Goal: Task Accomplishment & Management: Use online tool/utility

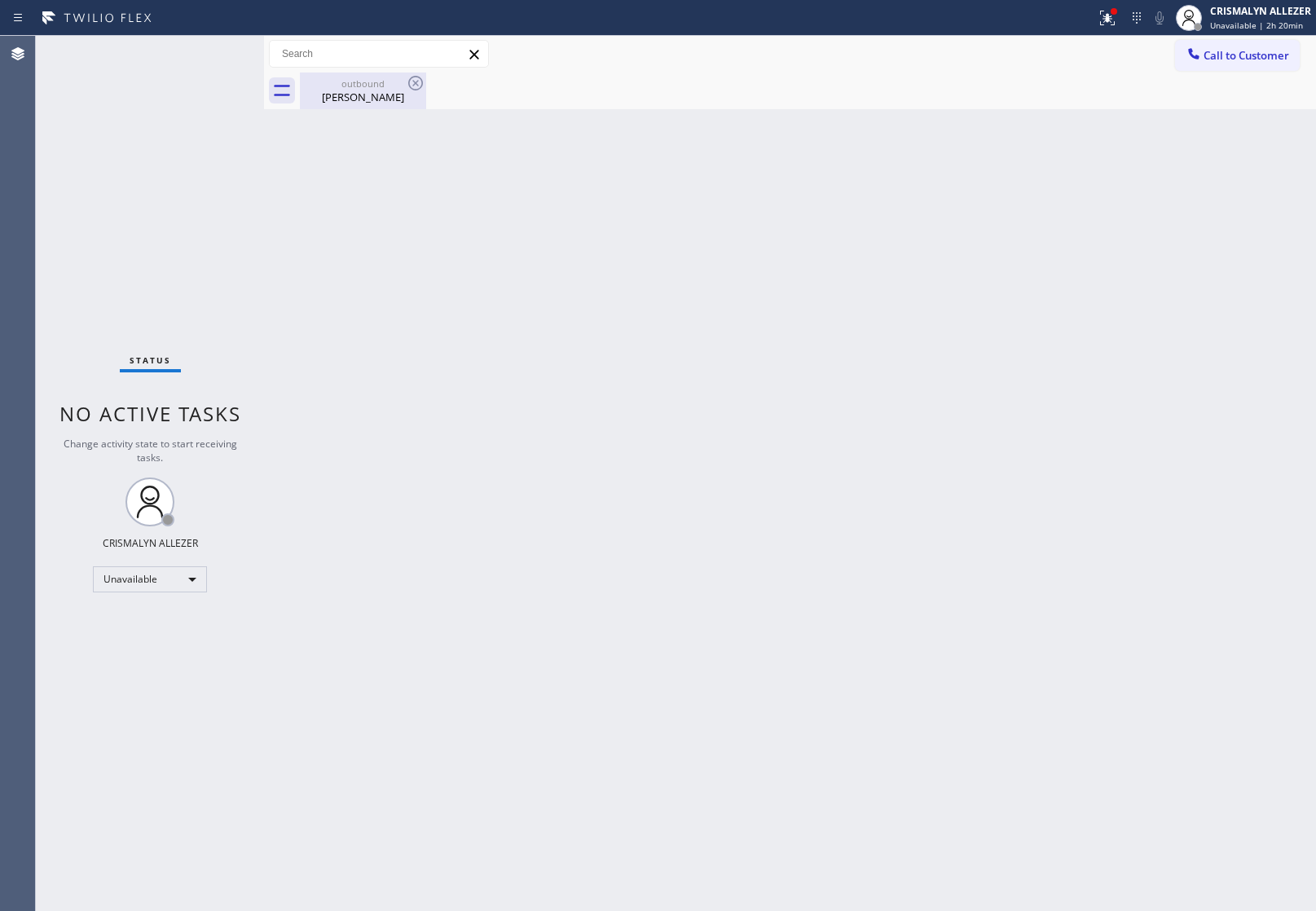
drag, startPoint x: 337, startPoint y: 88, endPoint x: 387, endPoint y: 83, distance: 50.2
click at [358, 87] on div "outbound" at bounding box center [363, 83] width 123 height 12
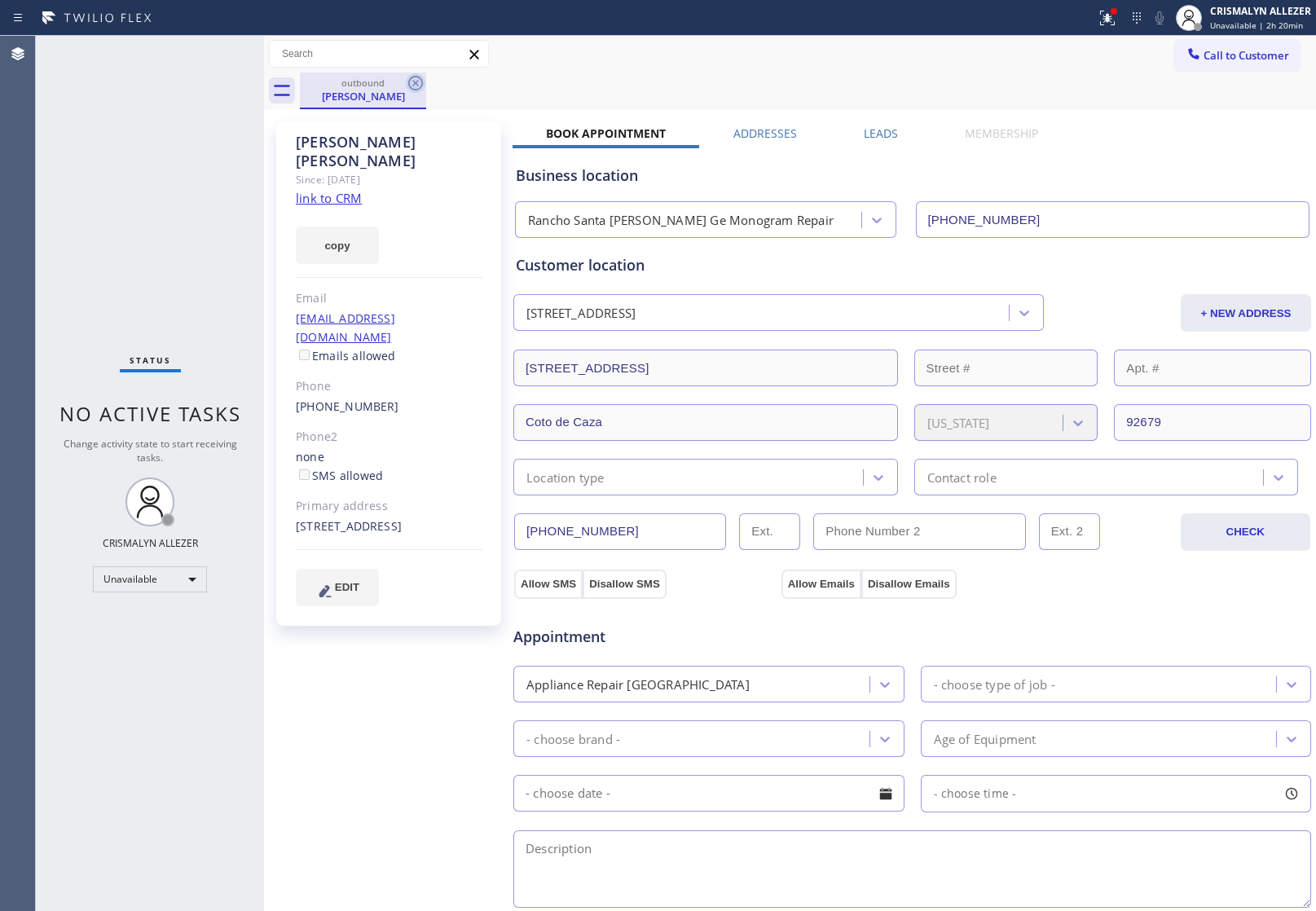
click at [412, 86] on icon at bounding box center [416, 83] width 20 height 20
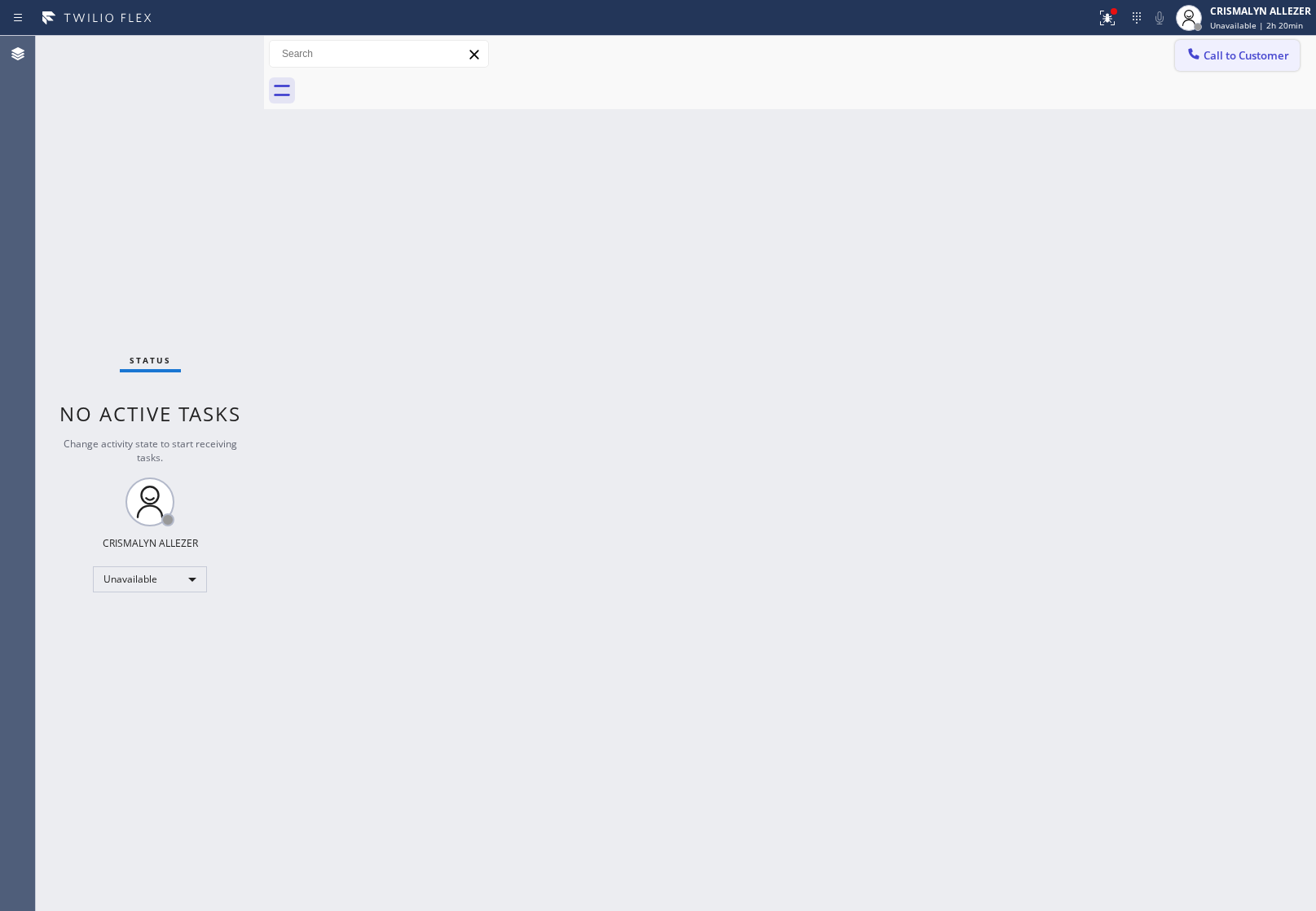
click at [1257, 61] on span "Call to Customer" at bounding box center [1247, 55] width 86 height 15
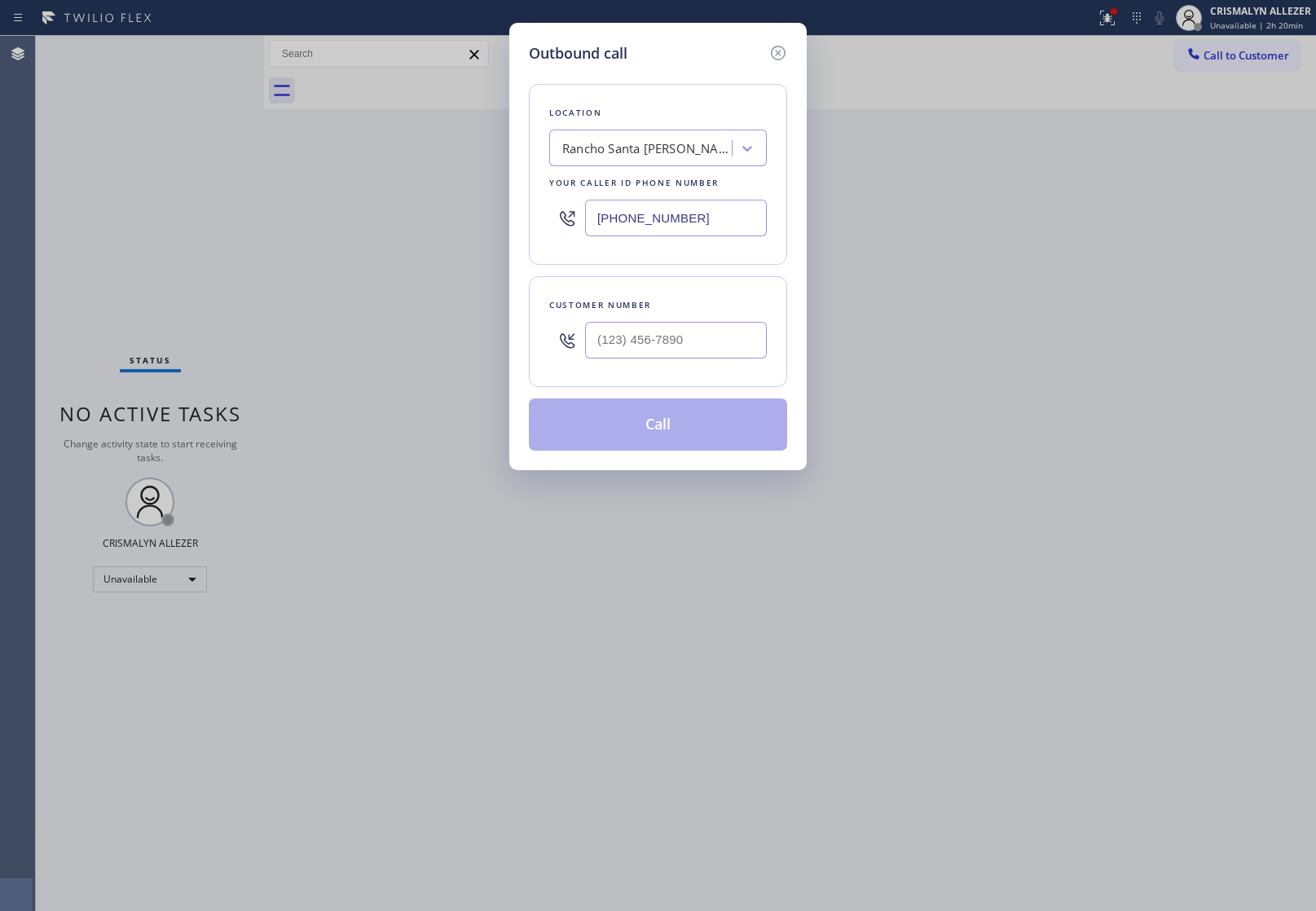
drag, startPoint x: 738, startPoint y: 219, endPoint x: 311, endPoint y: 202, distance: 427.3
click at [311, 202] on div "Outbound call Location [GEOGRAPHIC_DATA][PERSON_NAME] Ge Monogram Repair Your c…" at bounding box center [658, 455] width 1316 height 911
paste input "855) 731-4952"
type input "[PHONE_NUMBER]"
click at [1104, 447] on div "Outbound call Location 5 Star Appliance Repair Your caller id phone number [PHO…" at bounding box center [658, 455] width 1316 height 911
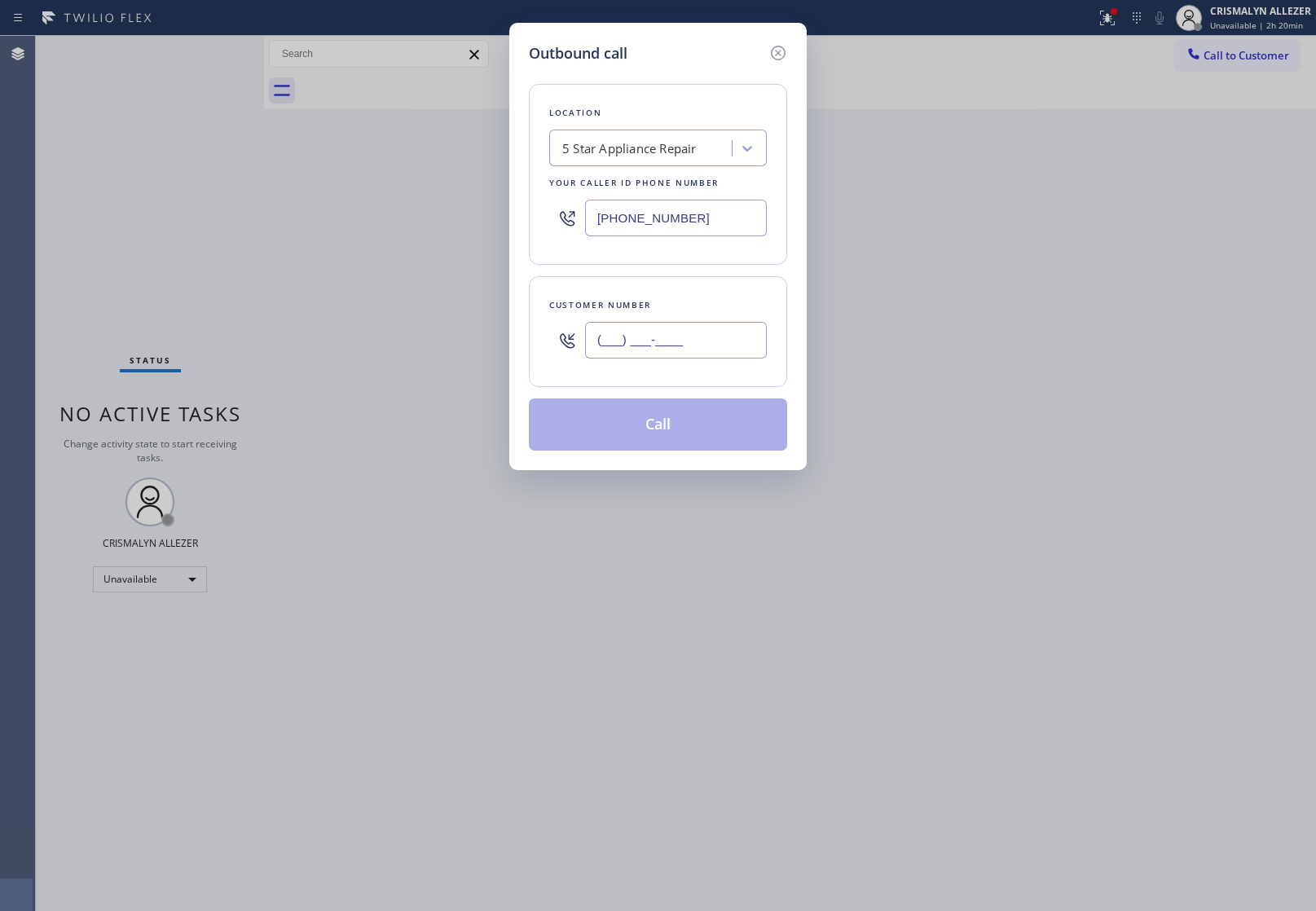
click at [723, 351] on input "(___) ___-____" at bounding box center [676, 340] width 182 height 37
paste input "619) 204-6862"
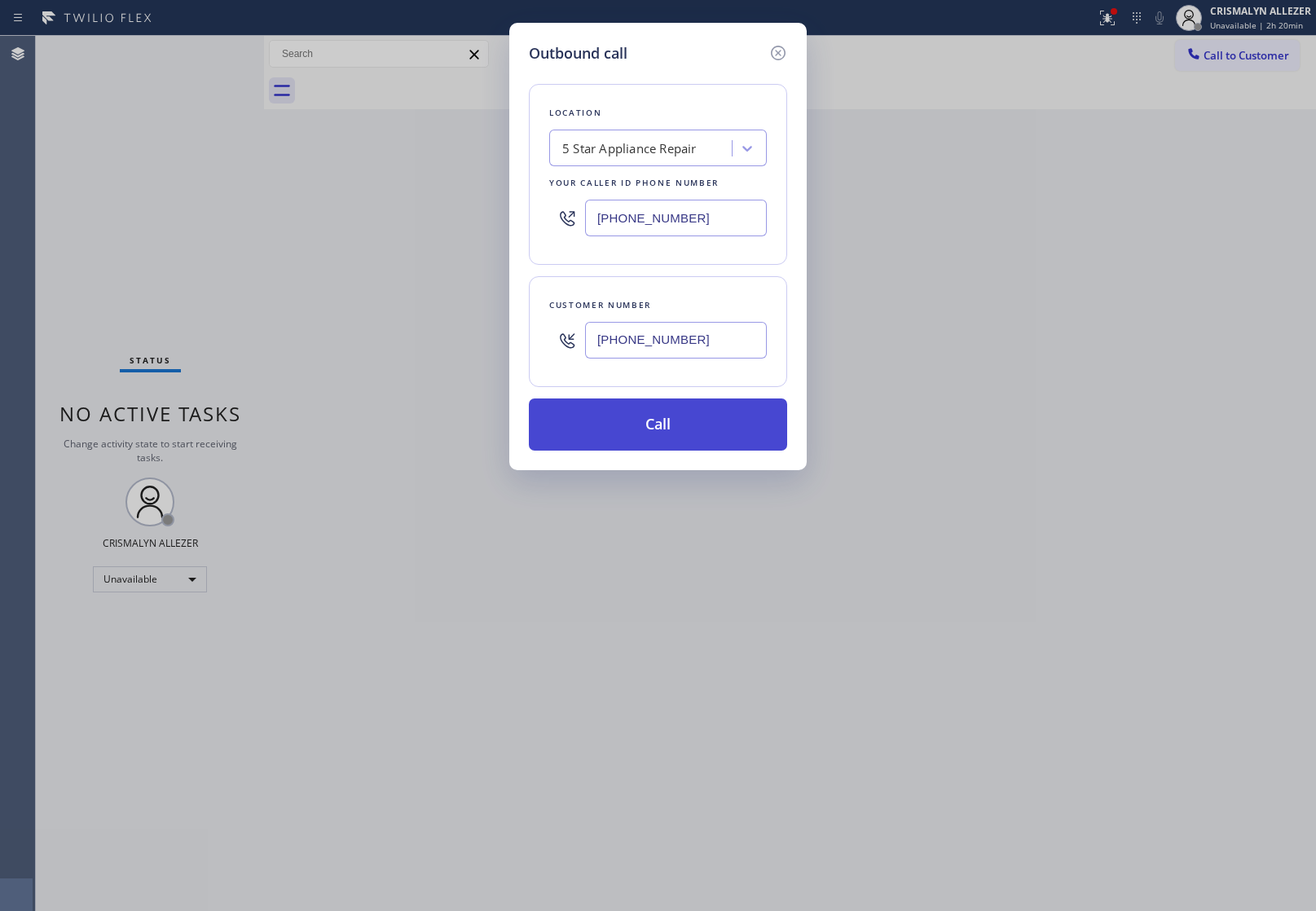
type input "[PHONE_NUMBER]"
click at [657, 441] on button "Call" at bounding box center [657, 424] width 258 height 52
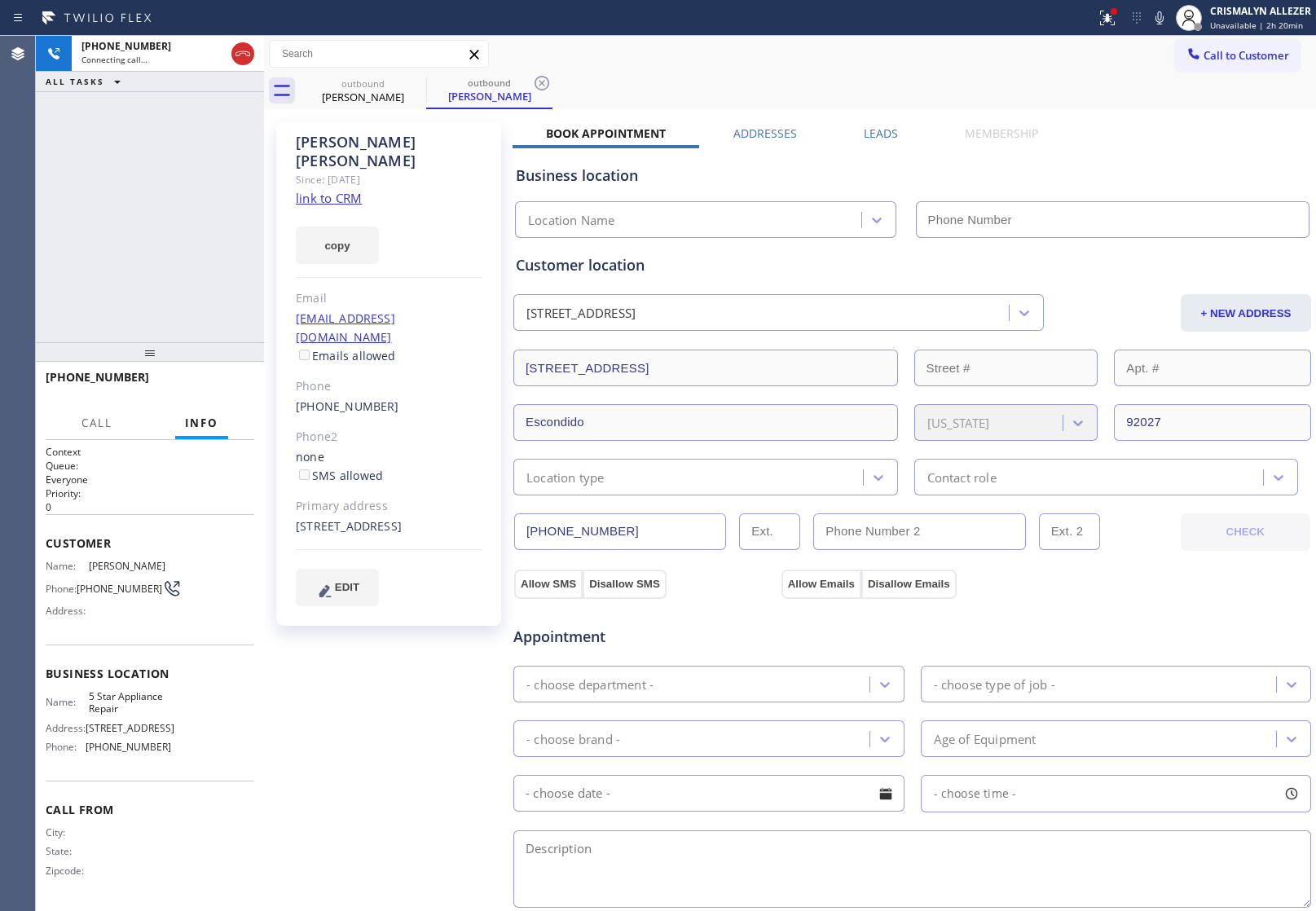
type input "[PHONE_NUMBER]"
click at [205, 390] on span "HANG UP" at bounding box center [216, 384] width 50 height 11
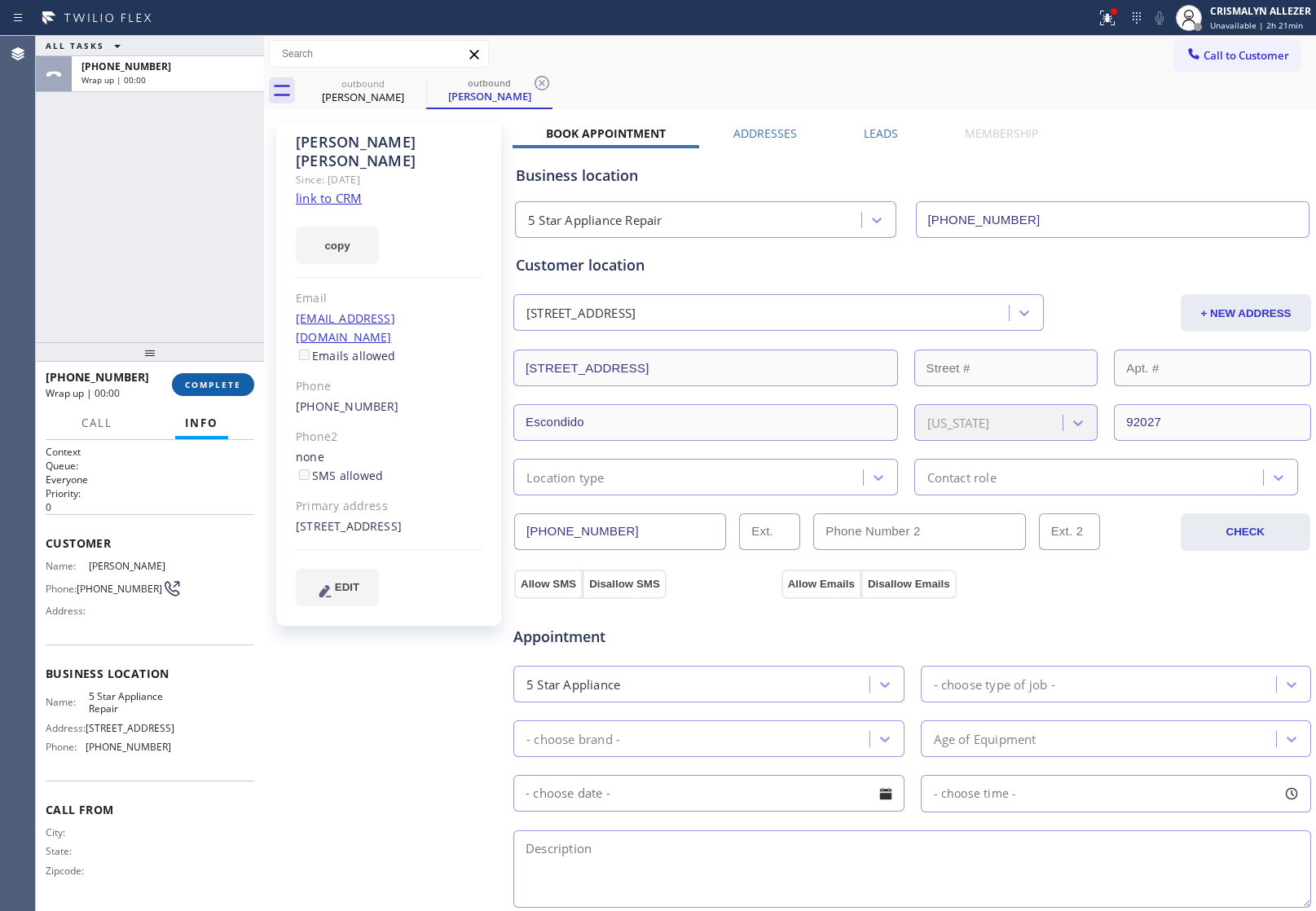
click at [205, 390] on span "COMPLETE" at bounding box center [213, 384] width 57 height 11
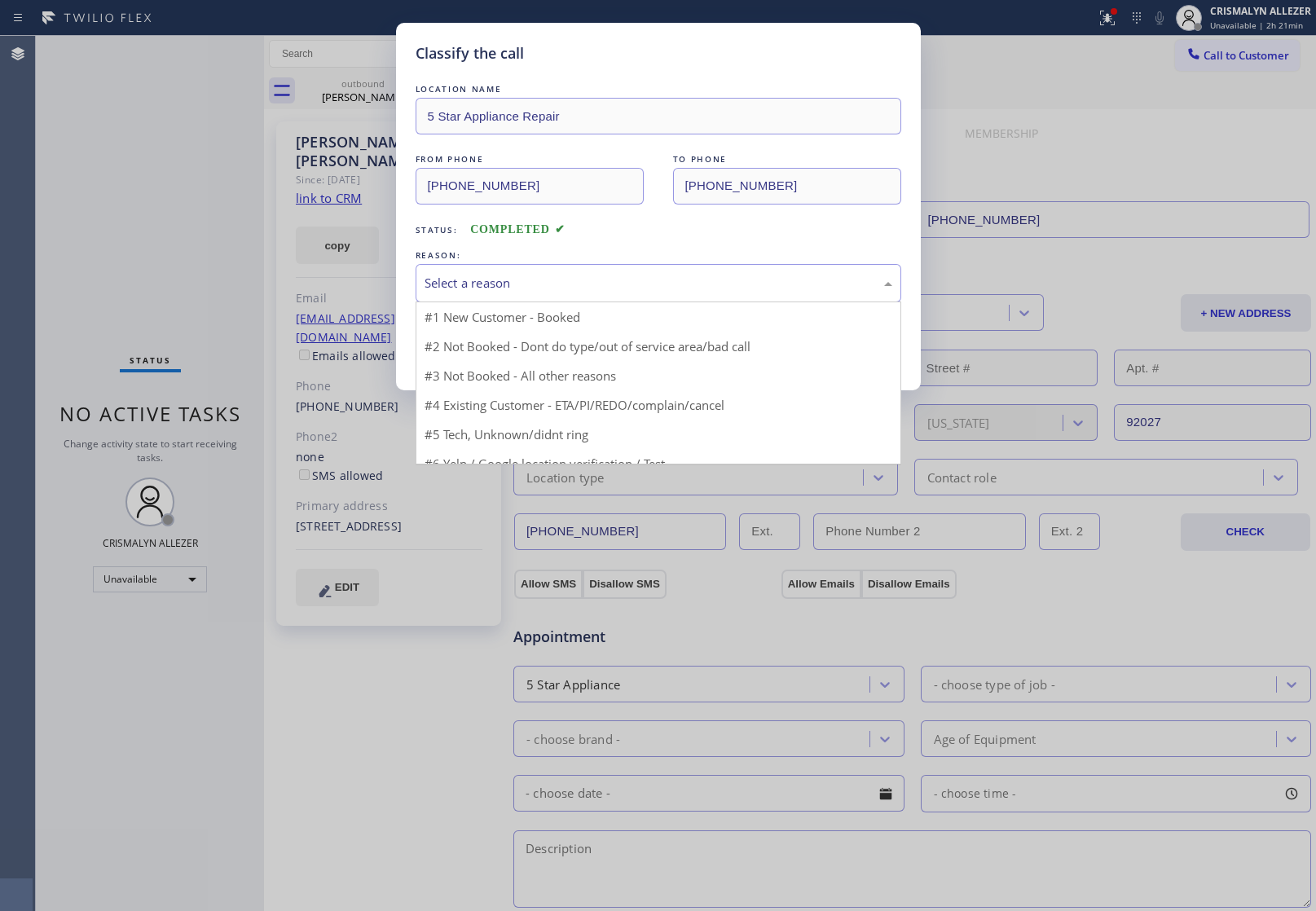
click at [636, 290] on div "Select a reason" at bounding box center [658, 284] width 468 height 19
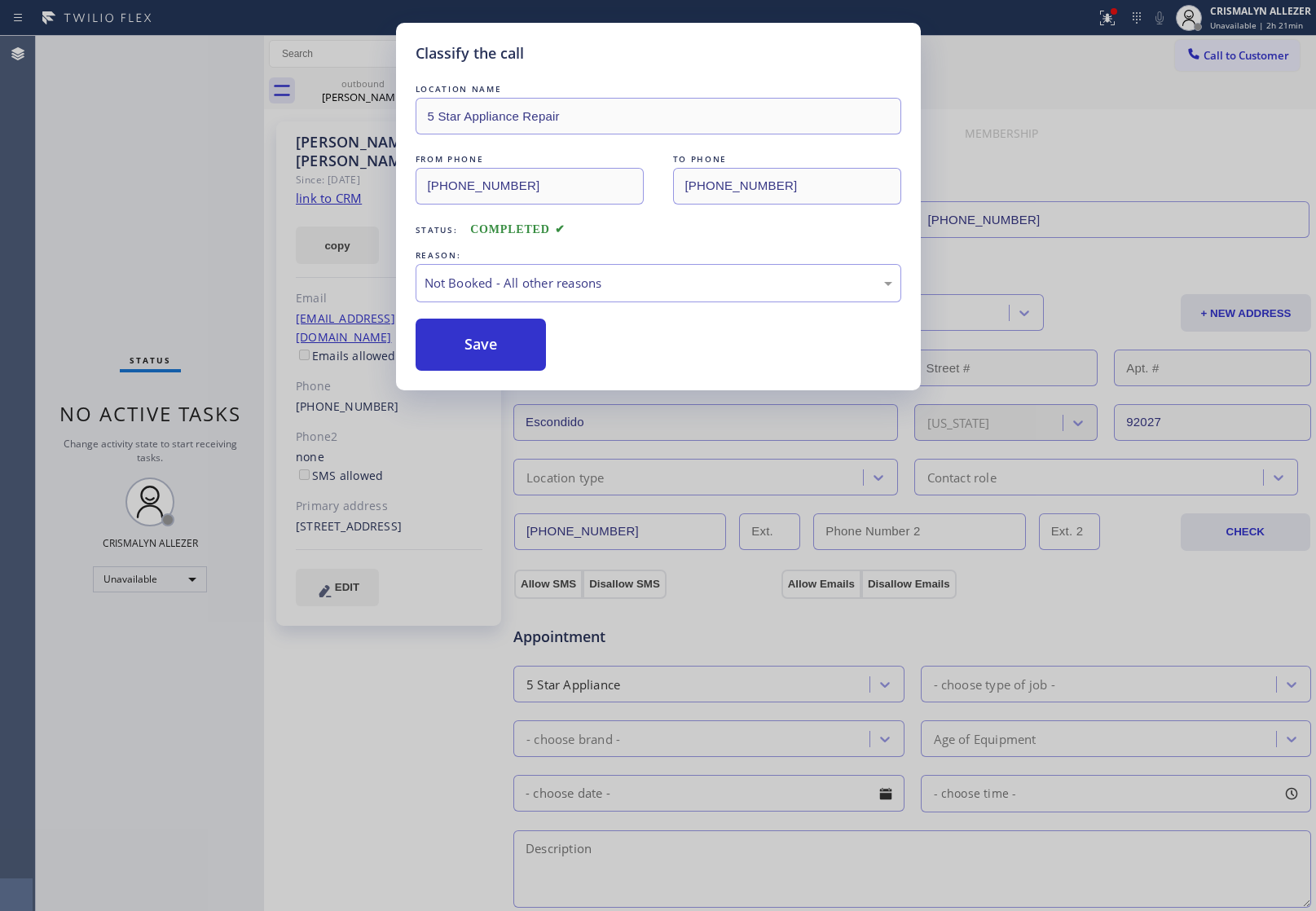
click at [479, 357] on button "Save" at bounding box center [481, 345] width 131 height 52
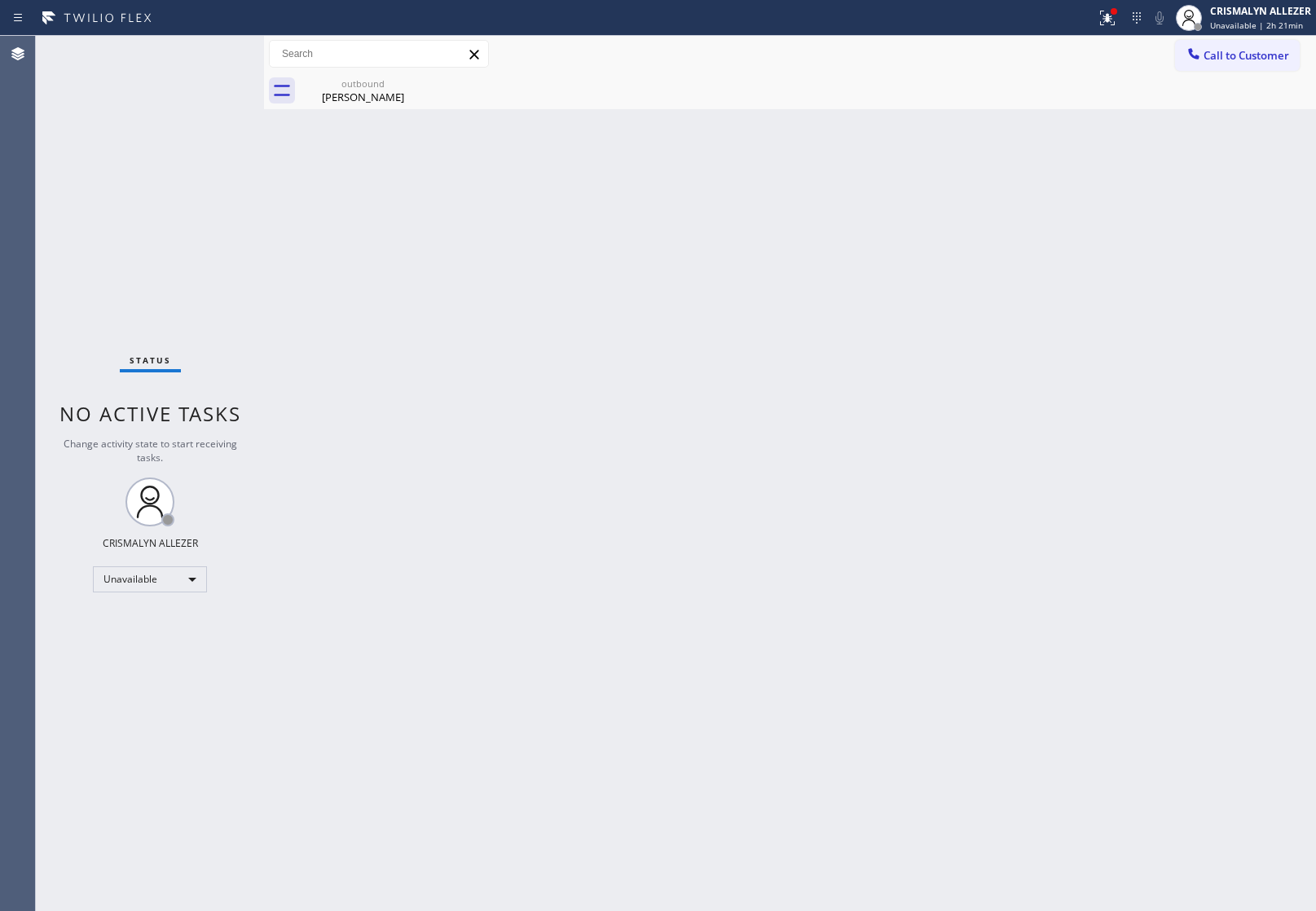
click at [379, 104] on div "[PERSON_NAME]" at bounding box center [363, 97] width 123 height 15
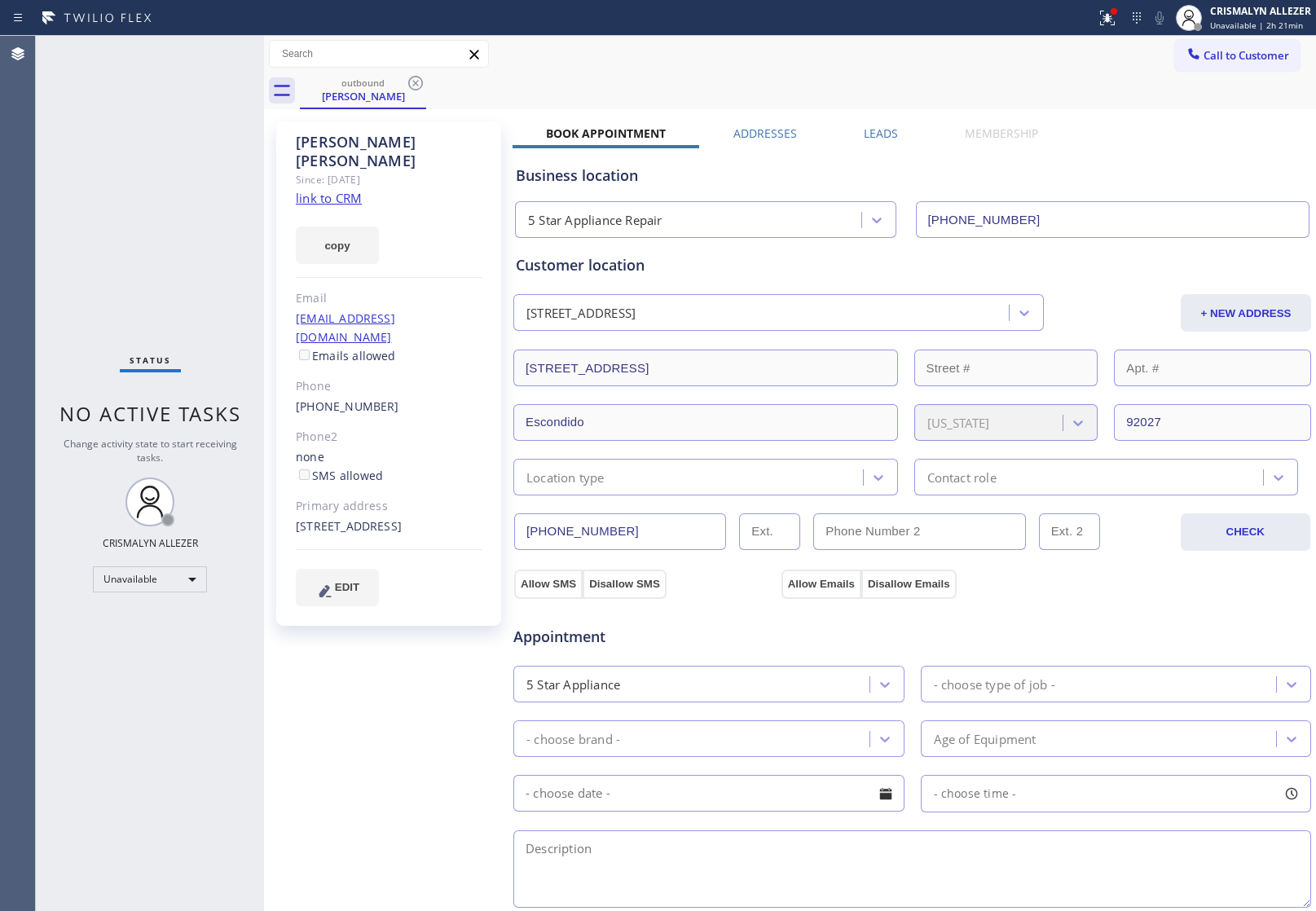
click at [874, 128] on label "Leads" at bounding box center [881, 133] width 34 height 15
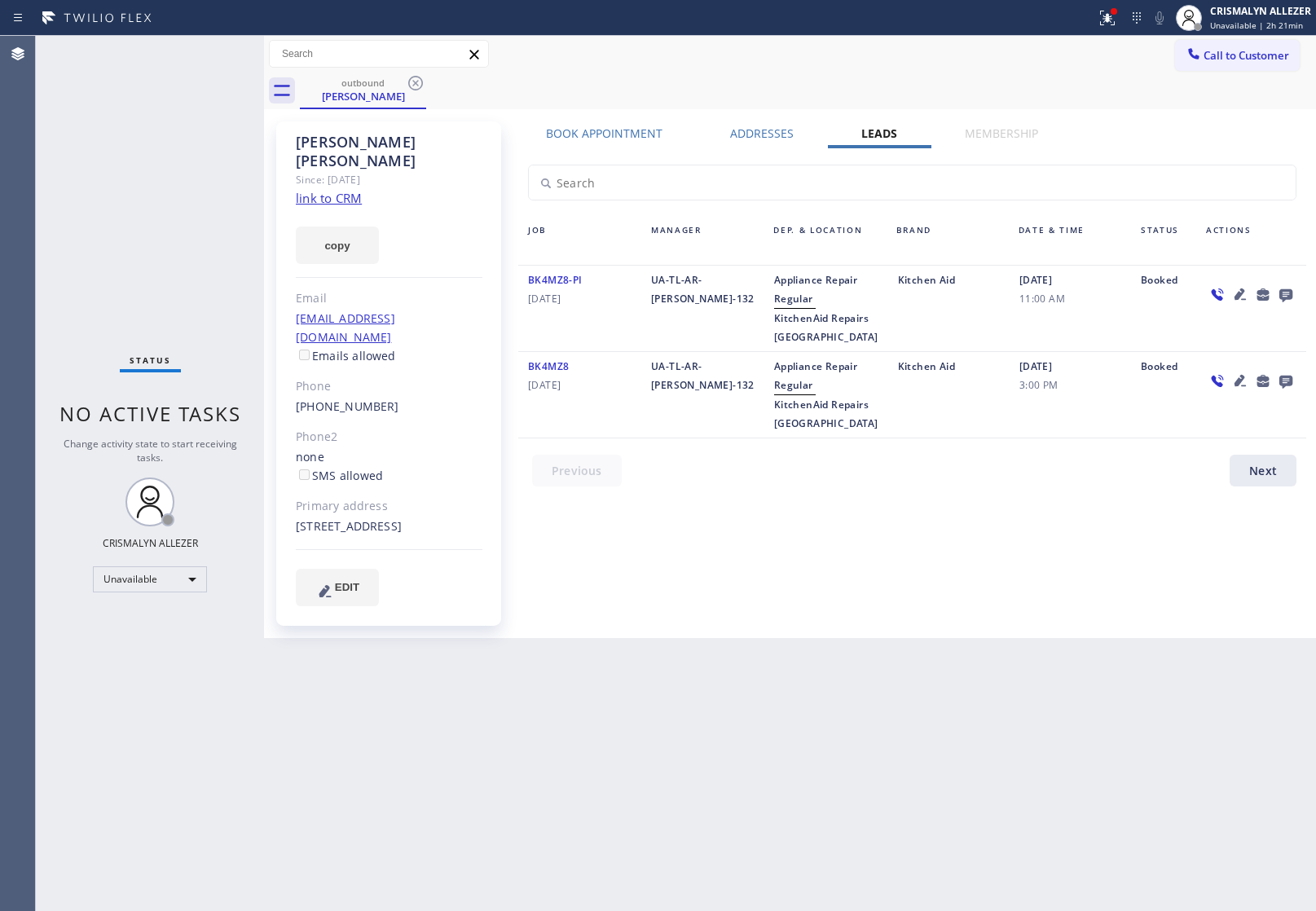
click at [1286, 295] on icon at bounding box center [1285, 296] width 13 height 13
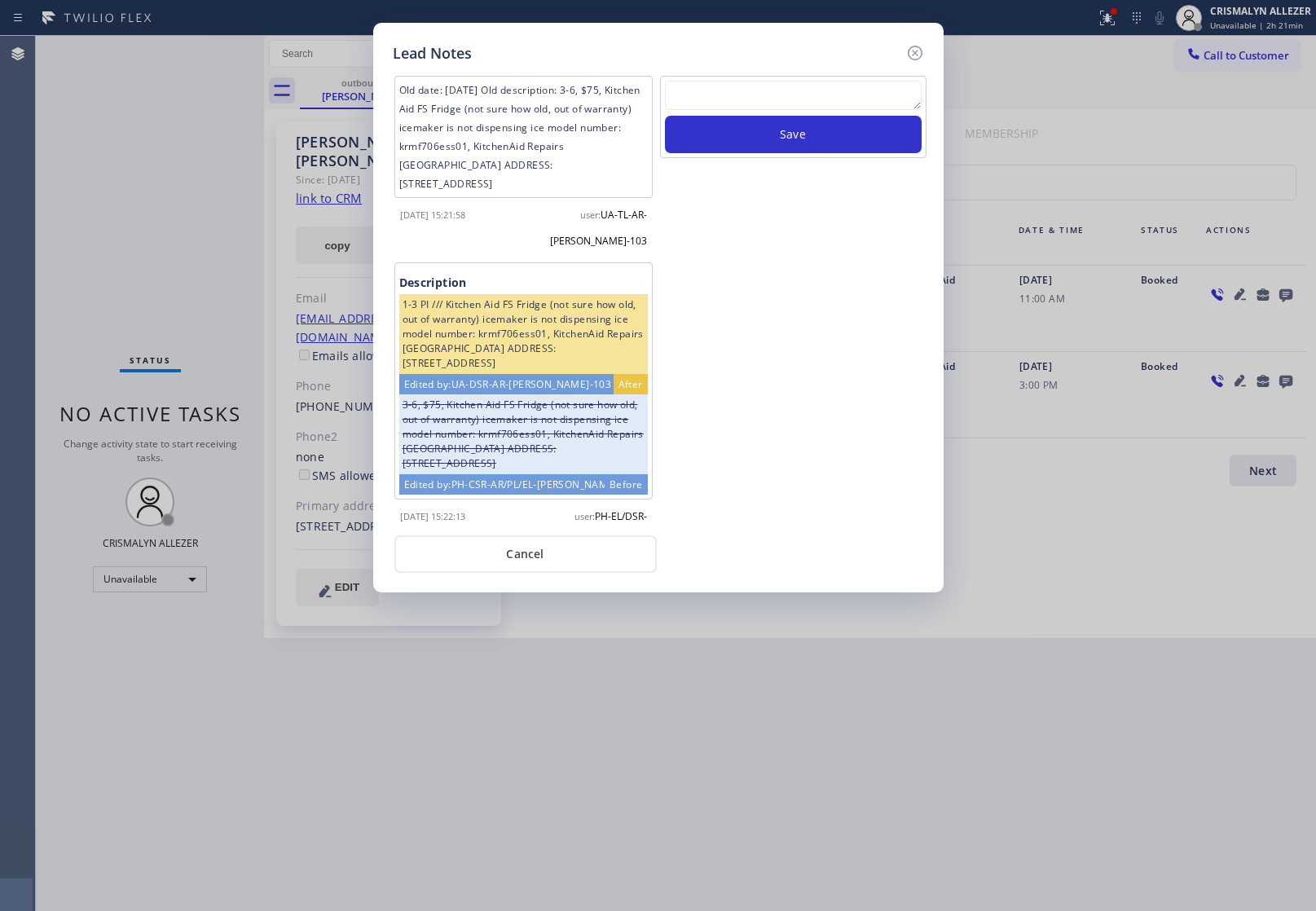
click at [823, 81] on textarea at bounding box center [793, 95] width 257 height 29
paste textarea "no answer | pls xfer here cx cb"
type textarea "no answer | pls xfer here cx cb"
click at [791, 132] on button "Save" at bounding box center [793, 135] width 257 height 38
click at [566, 552] on button "Cancel" at bounding box center [525, 554] width 262 height 38
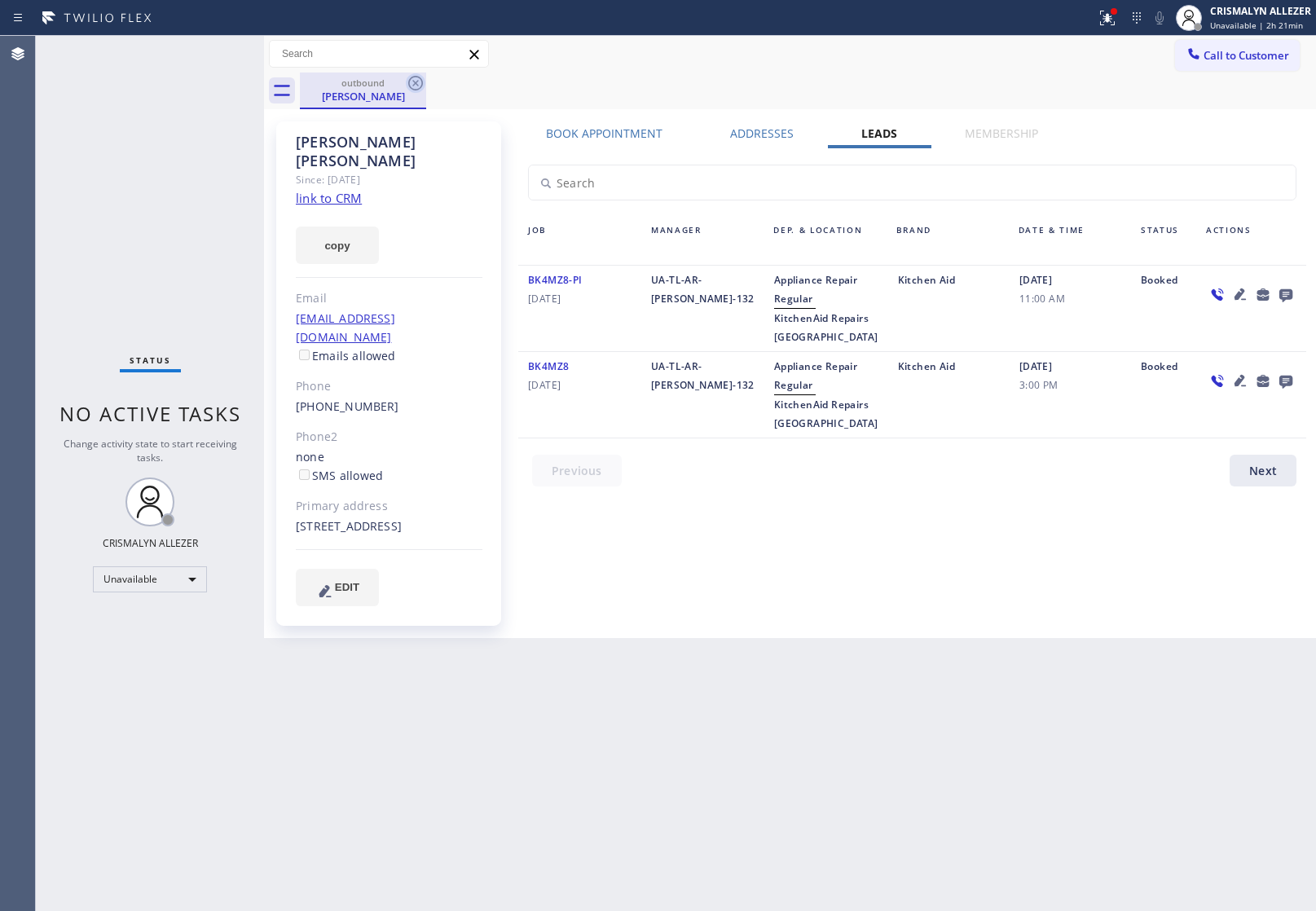
click at [417, 87] on icon at bounding box center [416, 83] width 20 height 20
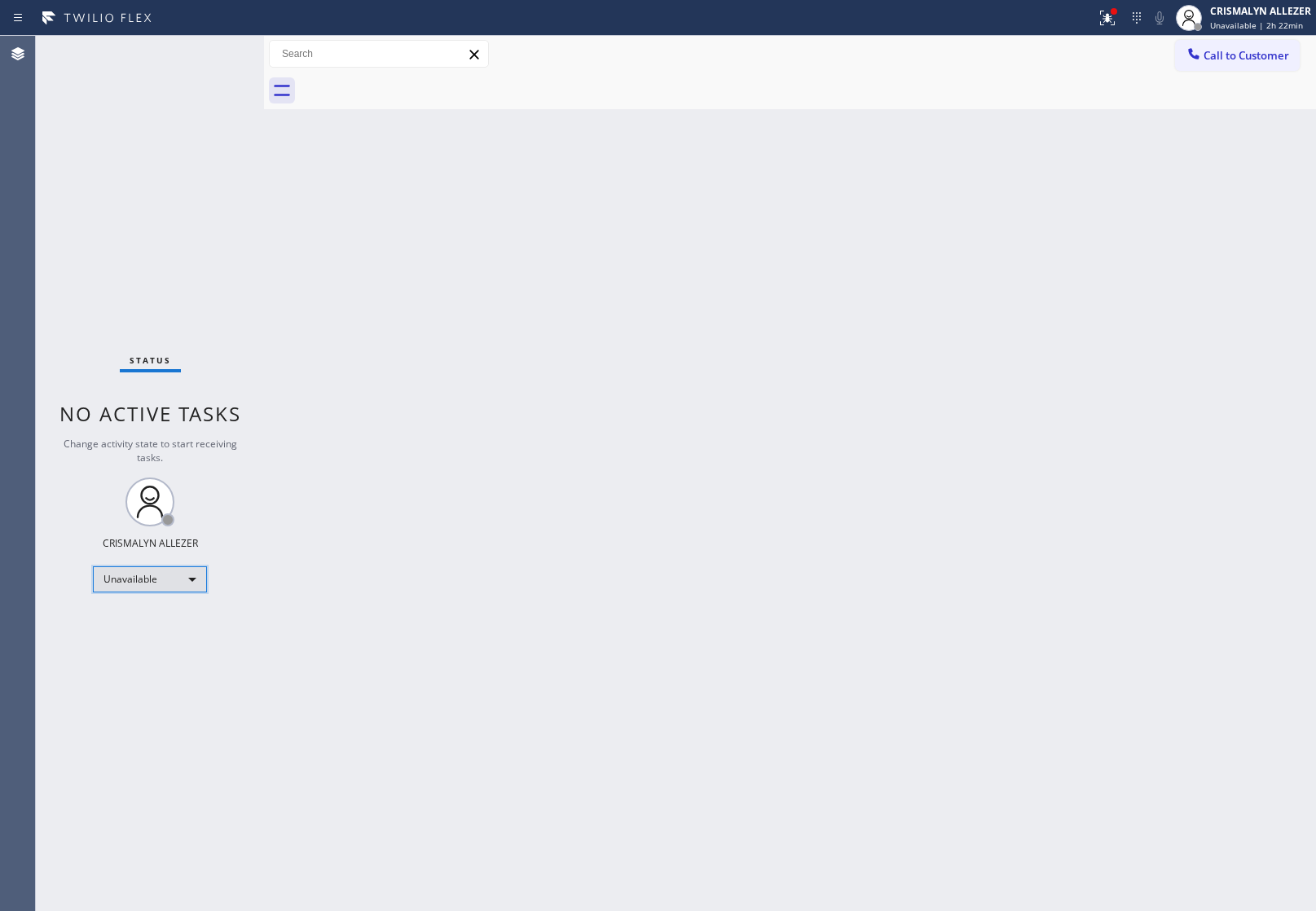
click at [189, 576] on div "Unavailable" at bounding box center [149, 579] width 114 height 26
click at [147, 599] on li "Offline" at bounding box center [148, 602] width 111 height 20
click at [1265, 21] on span "Unavailable | 2h 22min" at bounding box center [1256, 25] width 93 height 11
click at [1090, 225] on div "Back to Dashboard Change Sender ID Customers Technicians Select a contact Outbo…" at bounding box center [790, 473] width 1052 height 875
click at [1279, 23] on span "Unavailable | 2h 22min" at bounding box center [1256, 25] width 93 height 11
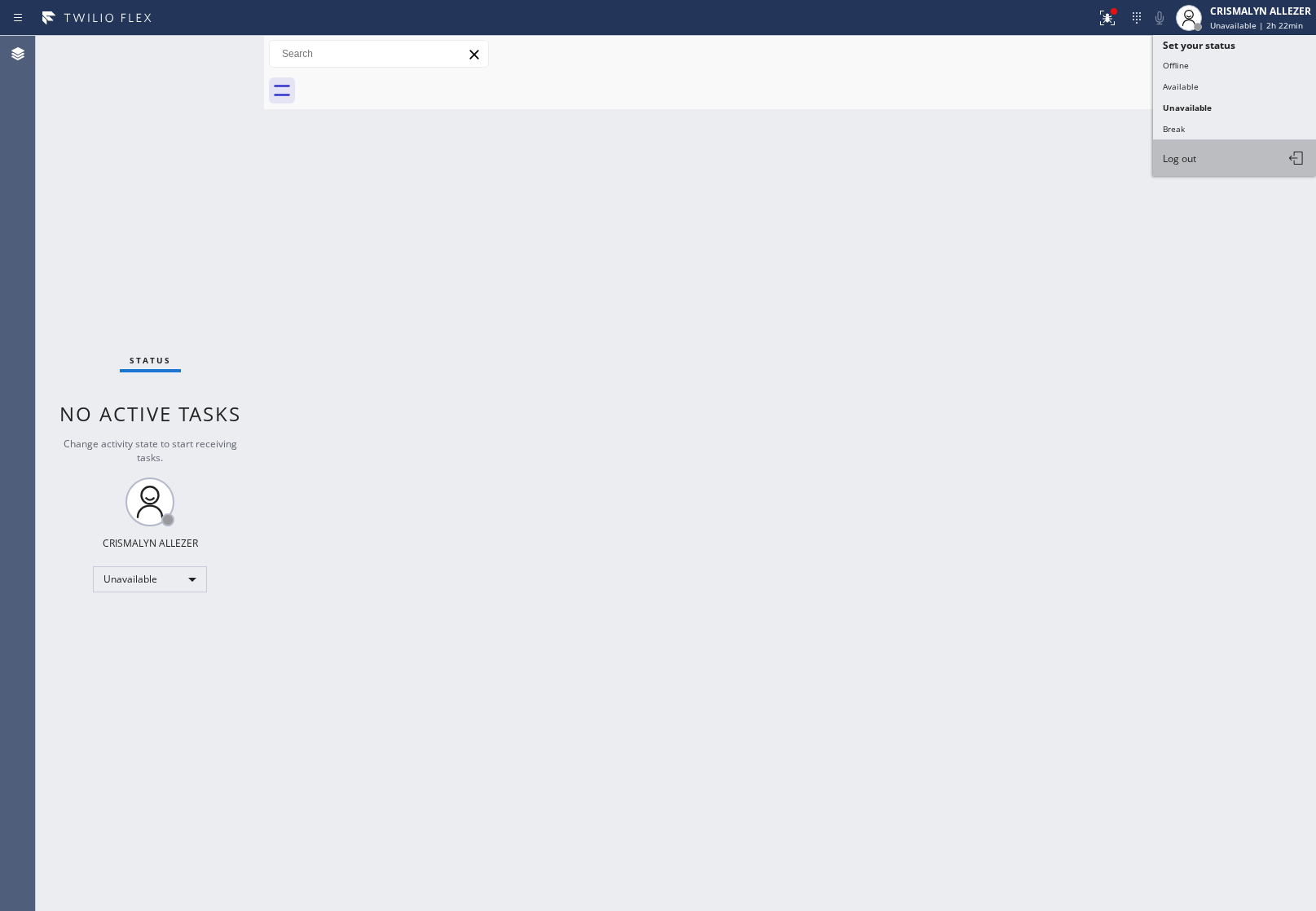
click at [1226, 161] on button "Log out" at bounding box center [1235, 159] width 163 height 36
